Goal: Browse casually: Explore the website without a specific task or goal

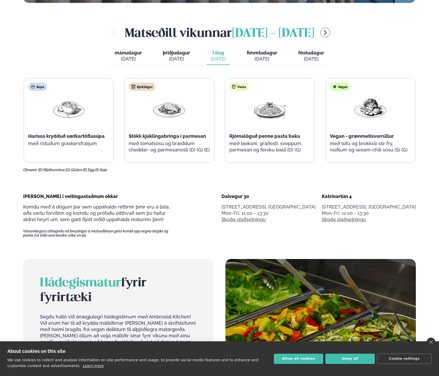
scroll to position [320, 0]
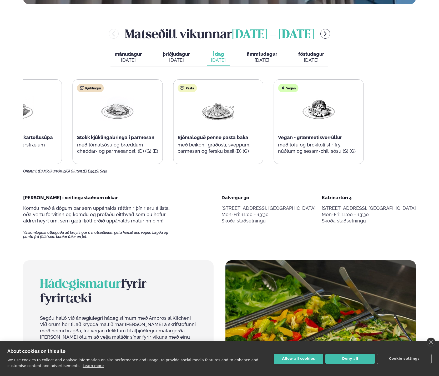
click at [186, 136] on div "Súpa Harissa krydduð sætkartöflusúpa með ristuðum graskersfræjum Kjúklingur Stö…" at bounding box center [167, 121] width 391 height 85
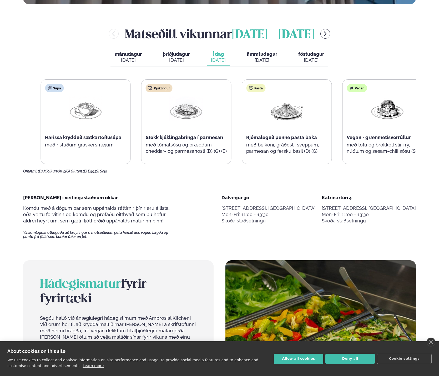
click at [389, 140] on div "Vegan - grænmetisvorrúllur" at bounding box center [386, 137] width 81 height 6
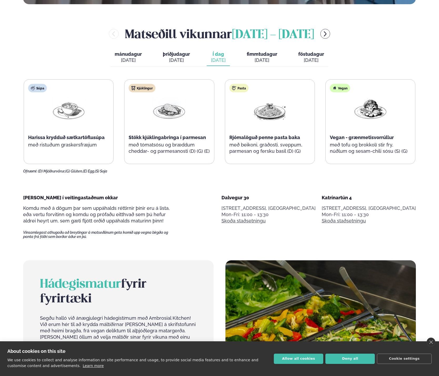
click at [386, 137] on span "Vegan - grænmetisvorrúllur" at bounding box center [362, 138] width 64 height 6
click at [167, 136] on span "Stökk kjúklingabringa í parmesan" at bounding box center [166, 138] width 77 height 6
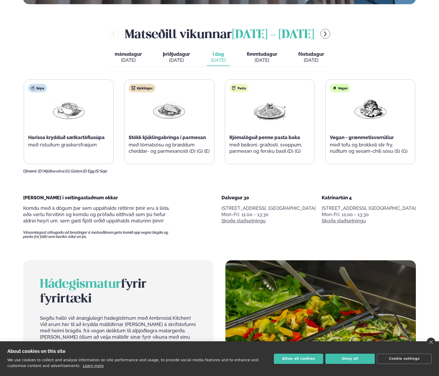
click at [167, 136] on span "Stökk kjúklingabringa í parmesan" at bounding box center [166, 138] width 77 height 6
click at [53, 137] on span "Harissa krydduð sætkartöflusúpa" at bounding box center [66, 138] width 76 height 6
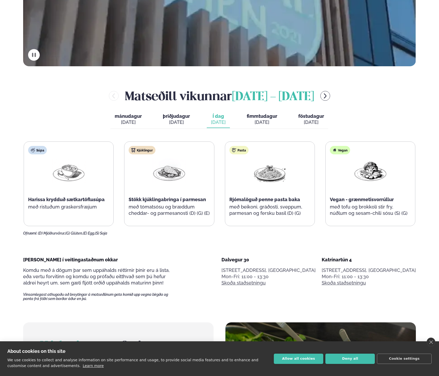
scroll to position [263, 0]
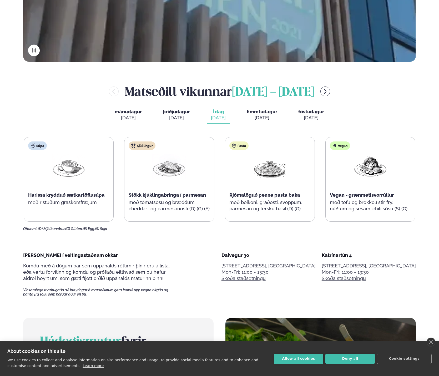
click at [78, 193] on span "Harissa krydduð sætkartöflusúpa" at bounding box center [66, 195] width 76 height 6
click at [82, 198] on span "Harissa krydduð sætkartöflusúpa" at bounding box center [66, 195] width 76 height 6
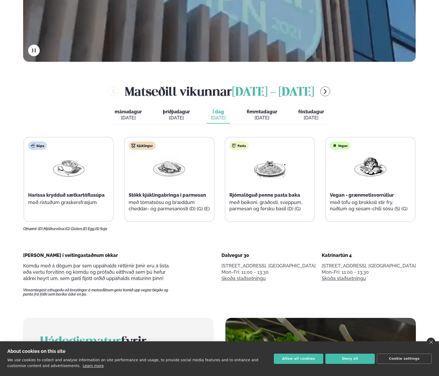
click at [78, 194] on span "Harissa krydduð sætkartöflusúpa" at bounding box center [66, 195] width 76 height 6
click at [174, 198] on div "Stökk kjúklingabringa í parmesan" at bounding box center [168, 195] width 81 height 6
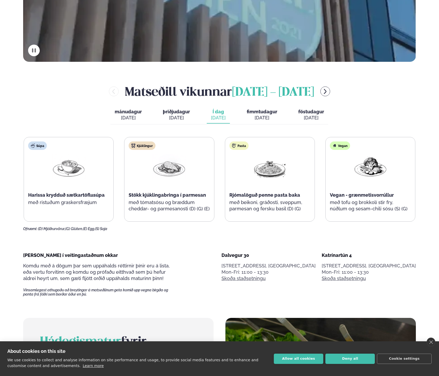
click at [173, 201] on div "Kjúklingur Stökk kjúklingabringa í parmesan með tómatsósu og bræddum cheddar- o…" at bounding box center [168, 179] width 89 height 84
click at [187, 242] on main "Alþjóðleg matseld Hollur hádegisverður, Veitingar & Takeaway. Staðir okkar Dalv…" at bounding box center [219, 376] width 424 height 1279
click at [138, 229] on div "Súpa Harissa krydduð sætkartöflusúpa með ristuðum graskersfræjum Kjúklingur Stö…" at bounding box center [219, 184] width 392 height 94
click at [163, 222] on div "Kjúklingur Stökk kjúklingabringa í parmesan með tómatsósu og bræddum cheddar- o…" at bounding box center [169, 179] width 90 height 85
click at [181, 210] on div "Kjúklingur Stökk kjúklingabringa í parmesan með tómatsósu og bræddum cheddar- o…" at bounding box center [168, 179] width 89 height 84
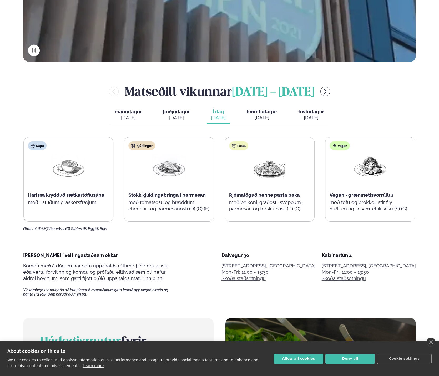
click at [181, 210] on p "með tómatsósu og bræddum cheddar- og parmesanosti (D) (G) (E)" at bounding box center [168, 205] width 81 height 13
click at [307, 200] on p "með beikoni, gráðosti, sveppum, parmesan og fersku basil (D) (G)" at bounding box center [269, 205] width 81 height 13
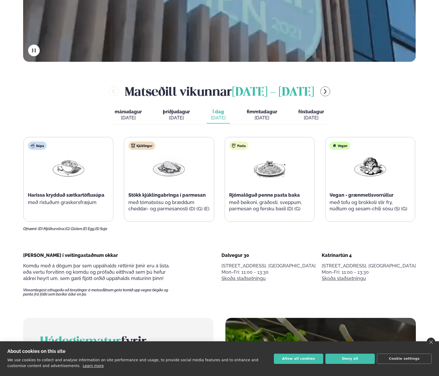
click at [307, 200] on p "með beikoni, gráðosti, sveppum, parmesan og fersku basil (D) (G)" at bounding box center [269, 205] width 81 height 13
click at [301, 209] on p "með beikoni, gráðosti, sveppum, parmesan og fersku basil (D) (G)" at bounding box center [269, 205] width 81 height 13
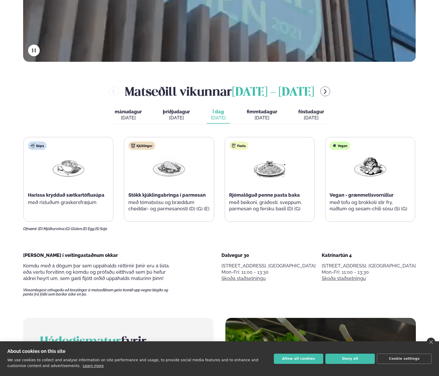
click at [362, 211] on div "Vegan Vegan - grænmetisvorrúllur með tofu og brokkolí stir fry, núðlum og sesam…" at bounding box center [369, 179] width 89 height 84
click at [362, 211] on p "með tofu og brokkolí stir fry, núðlum og sesam-chili sósu (S) (G)" at bounding box center [369, 205] width 81 height 13
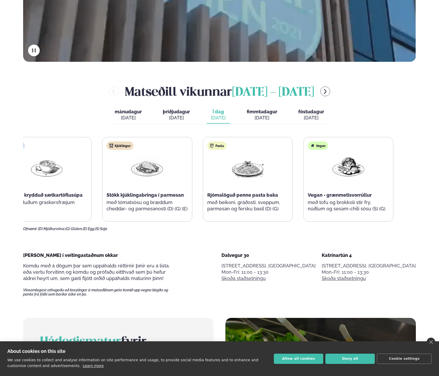
click at [313, 208] on p "með tofu og brokkolí stir fry, núðlum og sesam-chili sósu (S) (G)" at bounding box center [347, 205] width 81 height 13
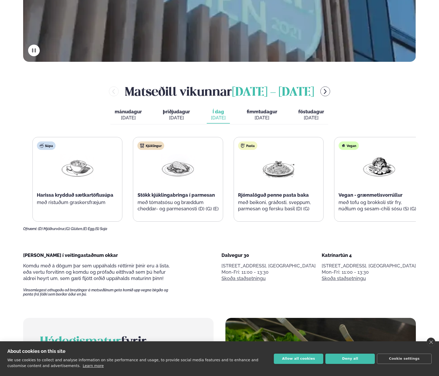
click at [346, 210] on div "Súpa Harissa krydduð sætkartöflusúpa með ristuðum graskersfræjum Kjúklingur Stö…" at bounding box center [227, 179] width 391 height 85
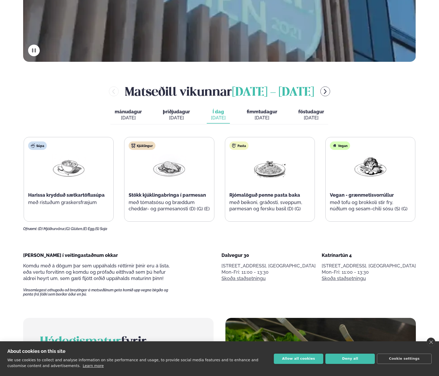
click at [302, 203] on div "Súpa Harissa krydduð sætkartöflusúpa með ristuðum graskersfræjum Kjúklingur Stö…" at bounding box center [219, 179] width 391 height 85
click at [331, 205] on div "Súpa Harissa krydduð sætkartöflusúpa með ristuðum graskersfræjum Kjúklingur Stö…" at bounding box center [219, 179] width 391 height 85
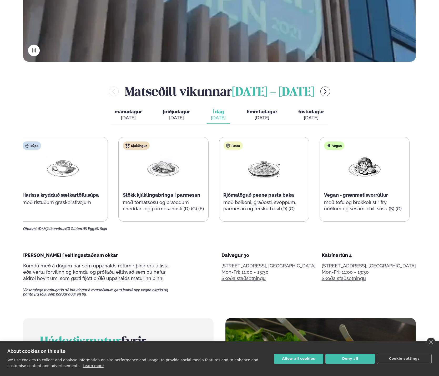
click at [320, 205] on div "Vegan Vegan - grænmetisvorrúllur með tofu og brokkolí stir fry, núðlum og sesam…" at bounding box center [364, 179] width 89 height 84
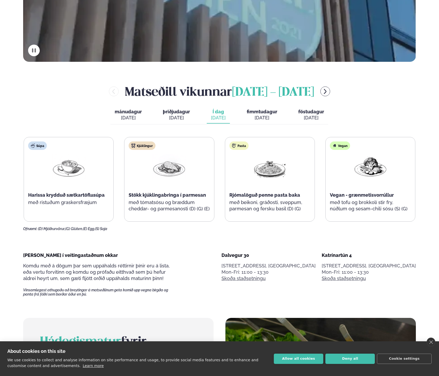
click at [309, 205] on p "með beikoni, gráðosti, sveppum, parmesan og fersku basil (D) (G)" at bounding box center [269, 205] width 81 height 13
click at [291, 204] on div "Súpa Harissa krydduð sætkartöflusúpa með ristuðum graskersfræjum Kjúklingur Stö…" at bounding box center [218, 179] width 391 height 85
click at [310, 206] on p "með beikoni, gráðosti, sveppum, parmesan og fersku basil (D) (G)" at bounding box center [269, 205] width 81 height 13
click at [285, 204] on div "Súpa Harissa krydduð sætkartöflusúpa með ristuðum graskersfræjum Kjúklingur Stö…" at bounding box center [217, 179] width 391 height 85
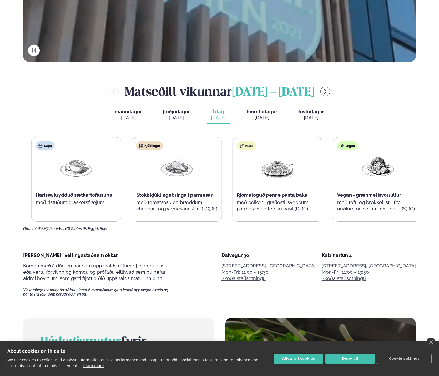
click at [297, 204] on p "með beikoni, gráðosti, sveppum, parmesan og fersku basil (D) (G)" at bounding box center [276, 205] width 81 height 13
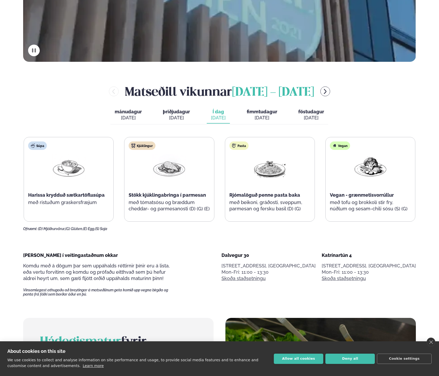
click at [289, 206] on p "með beikoni, gráðosti, sveppum, parmesan og fersku basil (D) (G)" at bounding box center [269, 205] width 81 height 13
click at [259, 113] on span "fimmtudagur" at bounding box center [261, 112] width 30 height 6
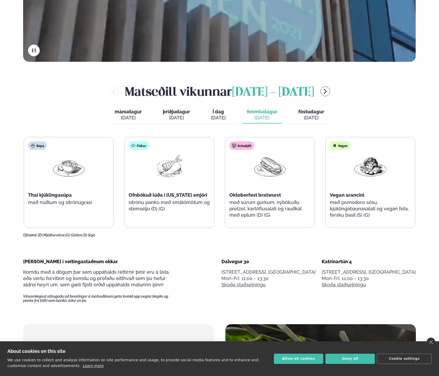
click at [66, 194] on span "Thai kjúklingasúpa" at bounding box center [50, 195] width 44 height 6
click at [347, 180] on div "Vegan Vegan arancini með pomodoro sósu, kjúklingabaunasalati og vegan feta, fer…" at bounding box center [369, 182] width 89 height 90
click at [300, 184] on div "Súpa Thai kjúklingasúpa með núðlum og sítrónugrasi Fiskur Ofnbökuð lúða í [US_S…" at bounding box center [219, 182] width 391 height 91
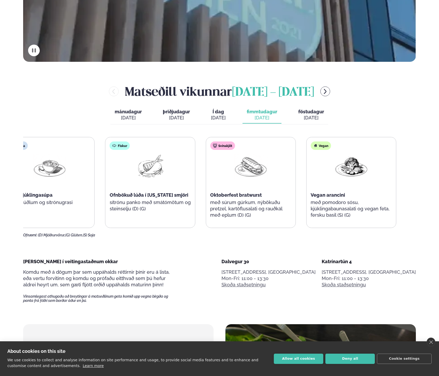
click at [300, 205] on div "Súpa Thai kjúklingasúpa með núðlum og sítrónugrasi Fiskur Ofnbökuð lúða í [US_S…" at bounding box center [199, 182] width 391 height 91
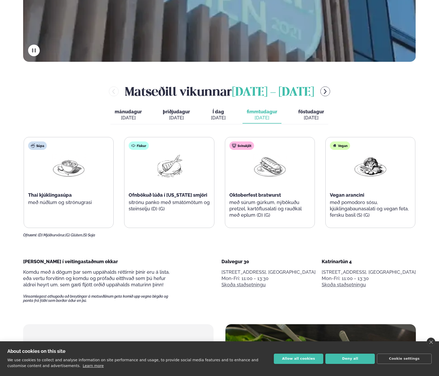
click at [317, 116] on div "[DATE]" at bounding box center [311, 118] width 26 height 6
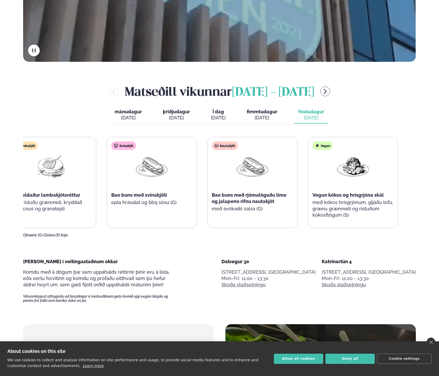
click at [316, 193] on div "Vegan Vegan kókos og hrísgrjóna skál með kókos hrísgrjónum, gljáðu tofu, grænu …" at bounding box center [352, 182] width 89 height 90
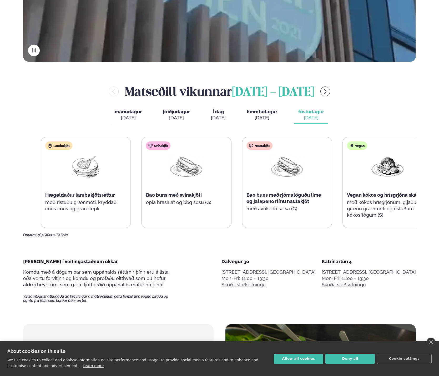
click at [339, 189] on div "Lambakjöt Hægeldaður lambakjötsréttur með ristuðu grænmeti, kryddað cous cous o…" at bounding box center [236, 182] width 391 height 91
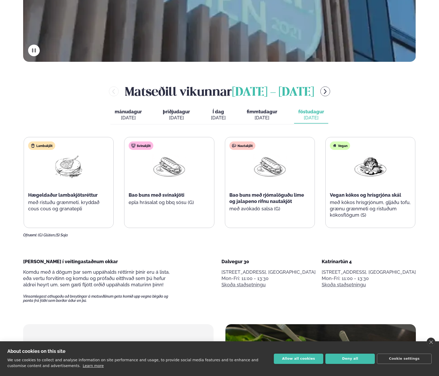
click at [270, 114] on span "fimmtudagur" at bounding box center [261, 112] width 30 height 6
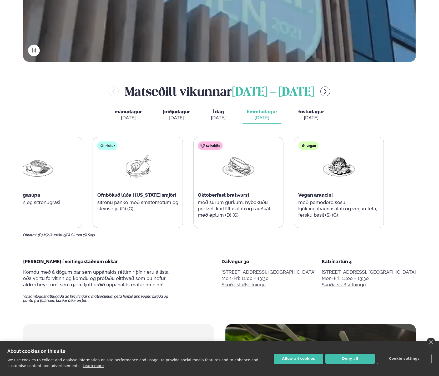
click at [258, 177] on div "Súpa Thai kjúklingasúpa með núðlum og sítrónugrasi Fiskur Ofnbökuð lúða í [US_S…" at bounding box center [187, 182] width 391 height 91
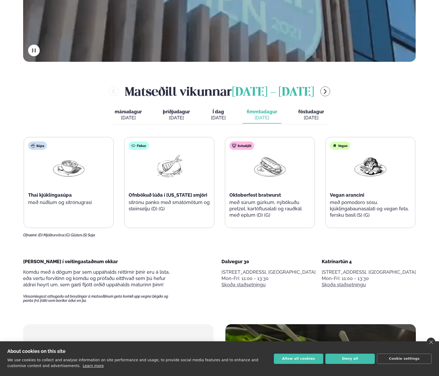
click at [320, 112] on span "föstudagur" at bounding box center [311, 112] width 26 height 6
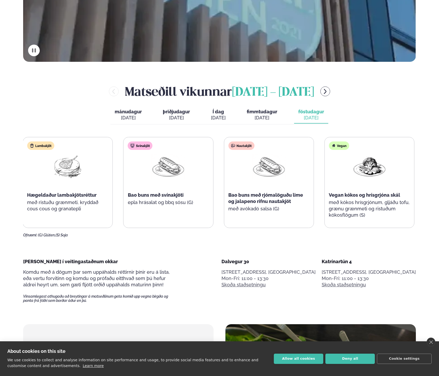
click at [324, 189] on div "Vegan Vegan kókos og hrísgrjóna skál með kókos hrísgrjónum, gljáðu tofu, grænu …" at bounding box center [368, 182] width 89 height 90
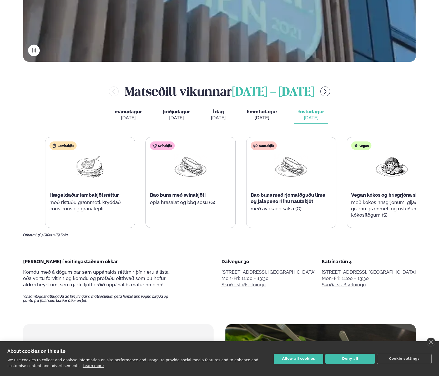
click at [347, 189] on div "Lambakjöt Hægeldaður lambakjötsréttur með ristuðu grænmeti, kryddað cous cous o…" at bounding box center [240, 182] width 391 height 91
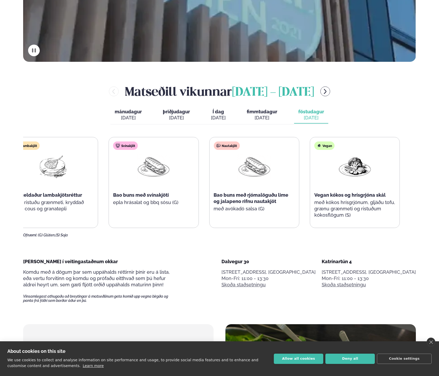
click at [315, 198] on div "Vegan Vegan kókos og hrísgrjóna skál með kókos hrísgrjónum, gljáðu tofu, grænu …" at bounding box center [354, 182] width 89 height 90
click at [315, 198] on div "Lambakjöt Hægeldaður lambakjötsréttur með ristuðu grænmeti, kryddað cous cous o…" at bounding box center [203, 182] width 391 height 91
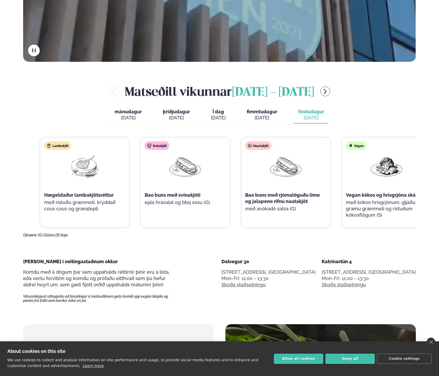
click at [169, 200] on div "Svínakjöt Bao buns með svínakjöti epla hrásalat og bbq sósu (G)" at bounding box center [184, 179] width 89 height 84
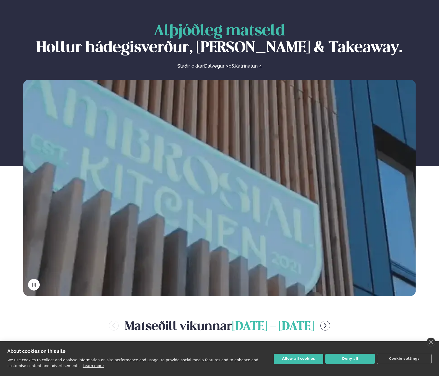
scroll to position [0, 0]
